Goal: Information Seeking & Learning: Learn about a topic

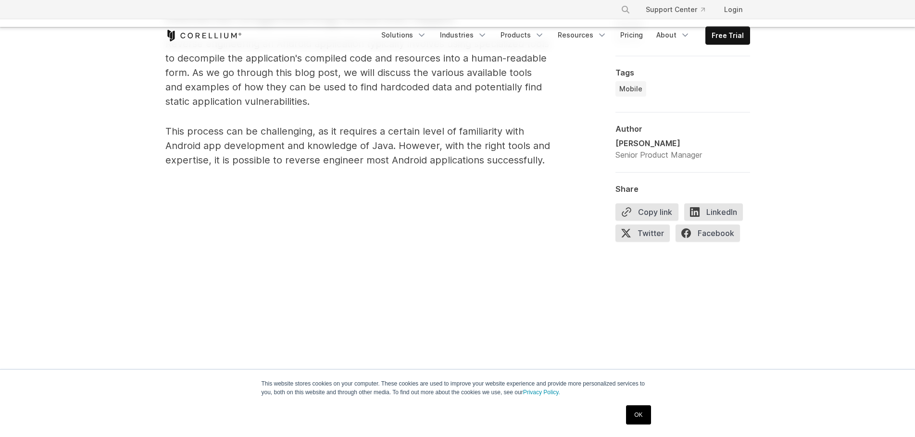
scroll to position [686, 0]
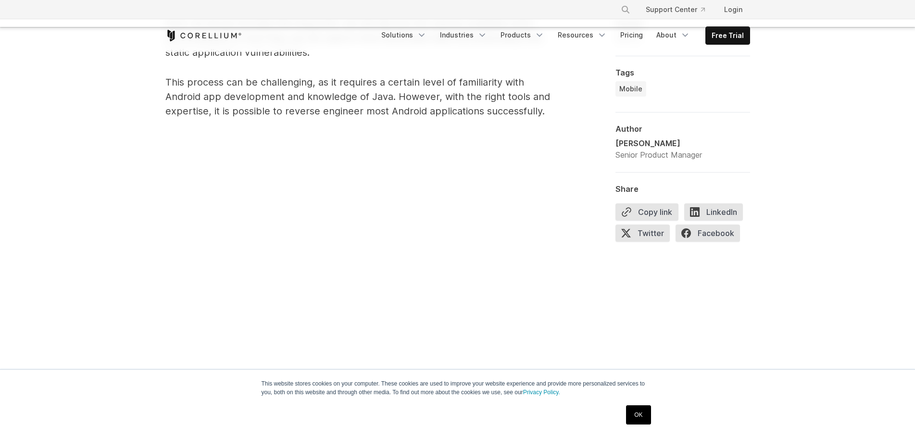
click at [631, 417] on link "OK" at bounding box center [638, 414] width 25 height 19
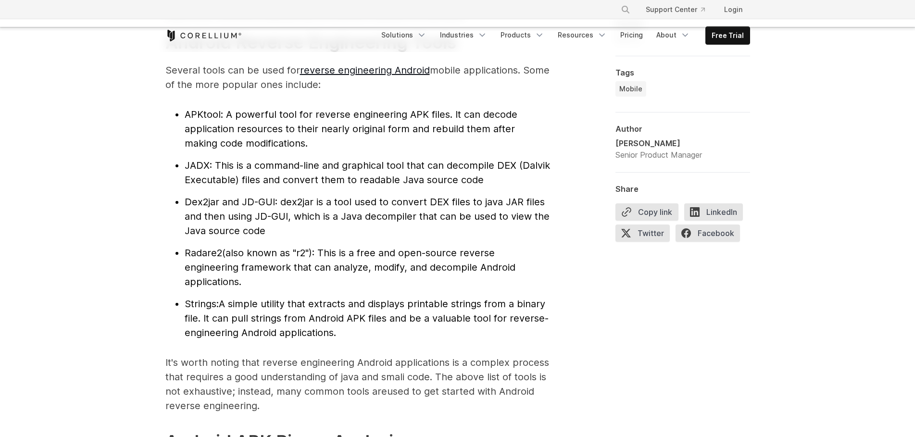
scroll to position [1079, 0]
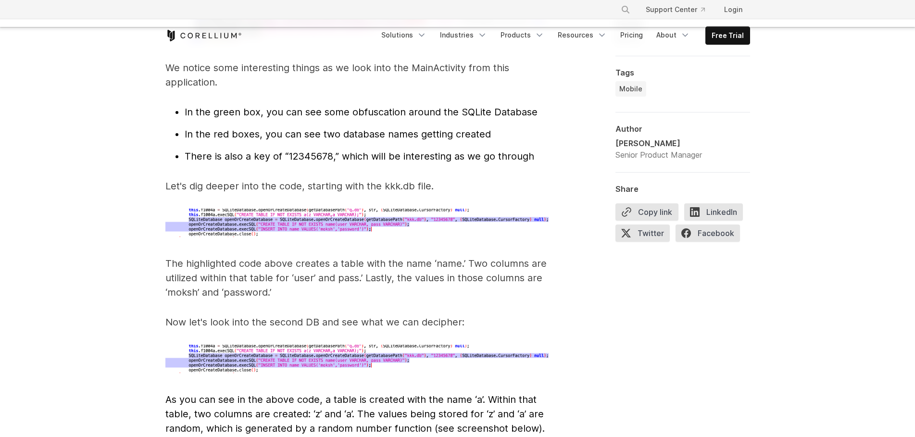
scroll to position [3138, 0]
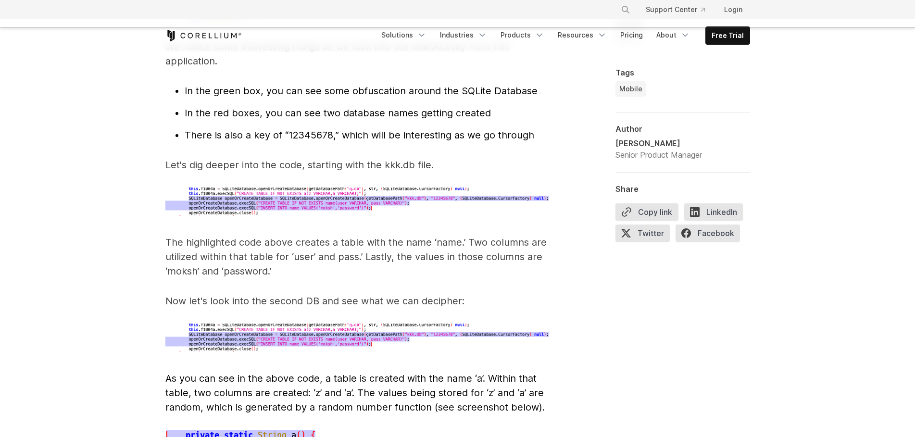
click at [437, 248] on p "The highlighted code above creates a table with the name ‘name.’ Two columns ar…" at bounding box center [357, 256] width 385 height 43
click at [426, 248] on p "The highlighted code above creates a table with the name ‘name.’ Two columns ar…" at bounding box center [357, 256] width 385 height 43
click at [175, 294] on p "Now let's look into the second DB and see what we can decipher:" at bounding box center [357, 301] width 385 height 14
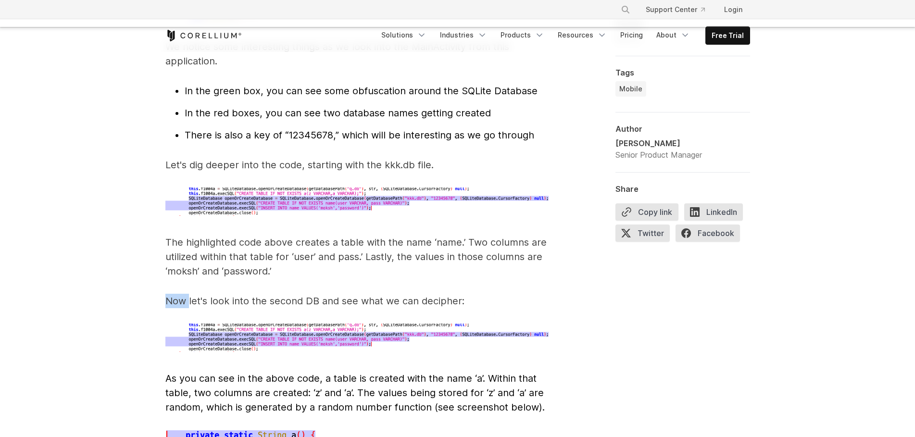
click at [175, 294] on p "Now let's look into the second DB and see what we can decipher:" at bounding box center [357, 301] width 385 height 14
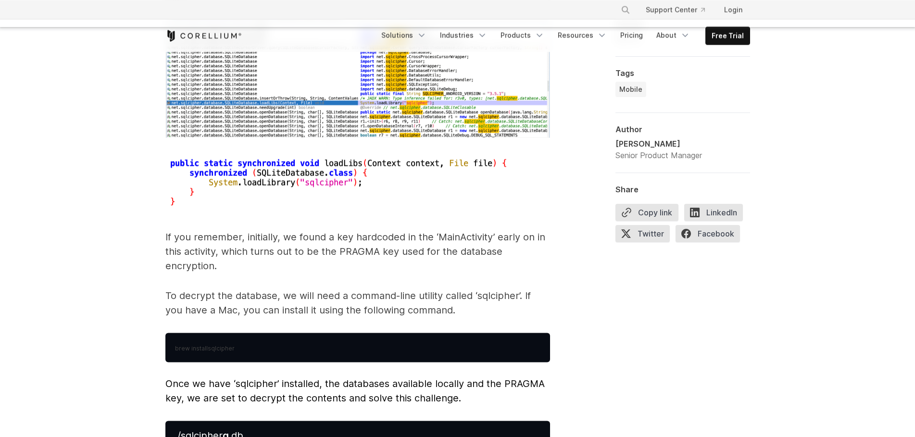
scroll to position [4168, 0]
